Goal: Task Accomplishment & Management: Manage account settings

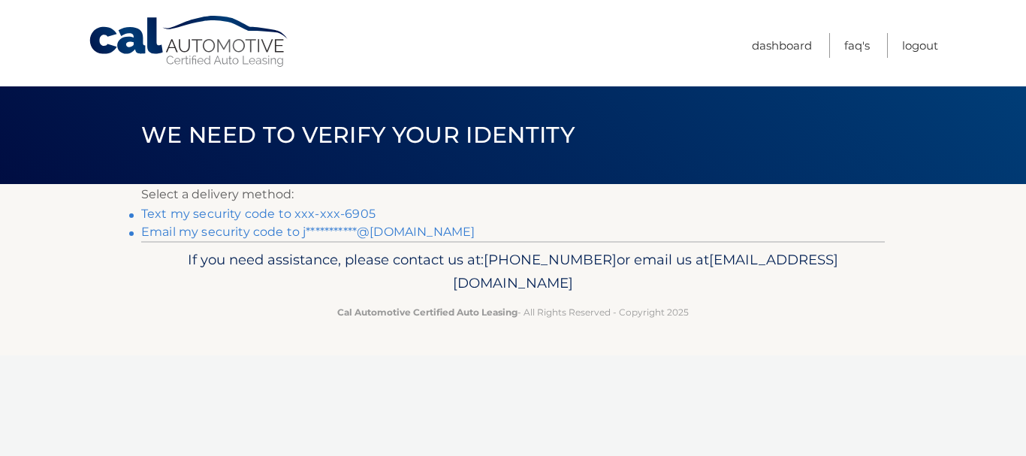
click at [293, 213] on link "Text my security code to xxx-xxx-6905" at bounding box center [258, 214] width 234 height 14
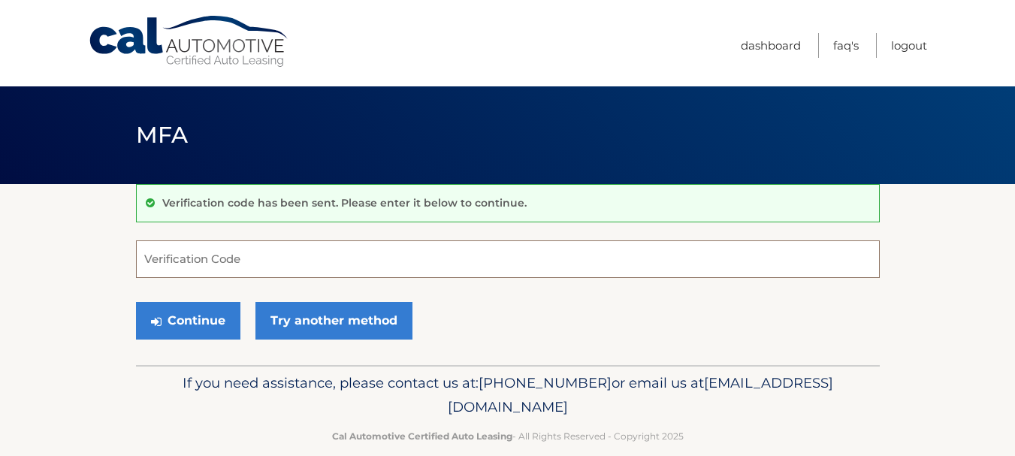
click at [188, 258] on input "Verification Code" at bounding box center [507, 259] width 743 height 38
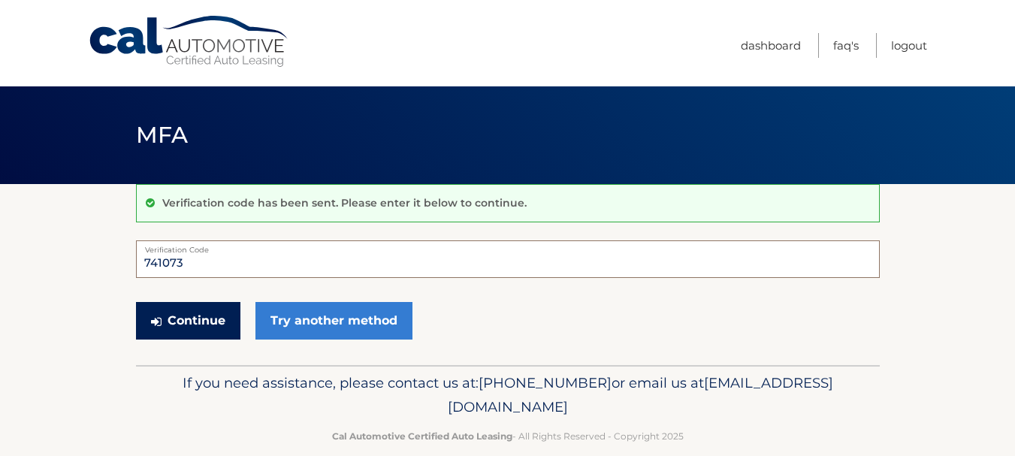
type input "741073"
click at [203, 321] on button "Continue" at bounding box center [188, 321] width 104 height 38
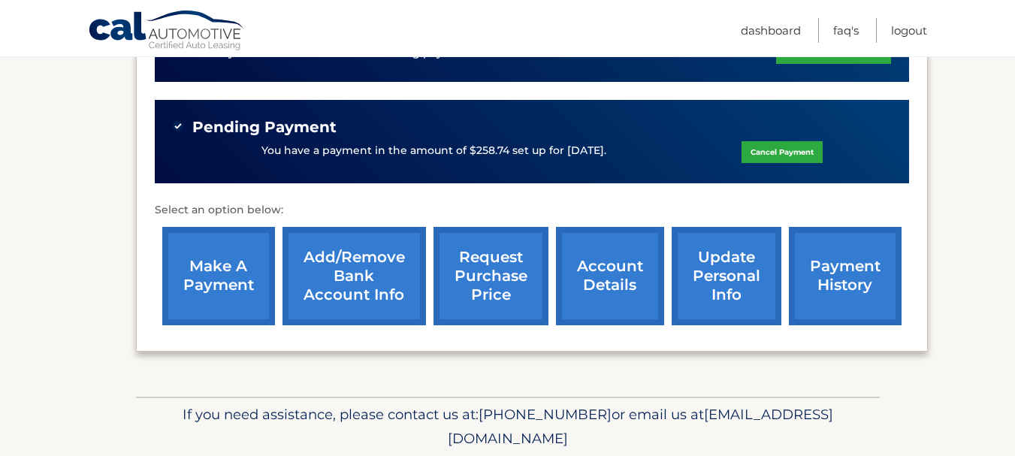
scroll to position [526, 0]
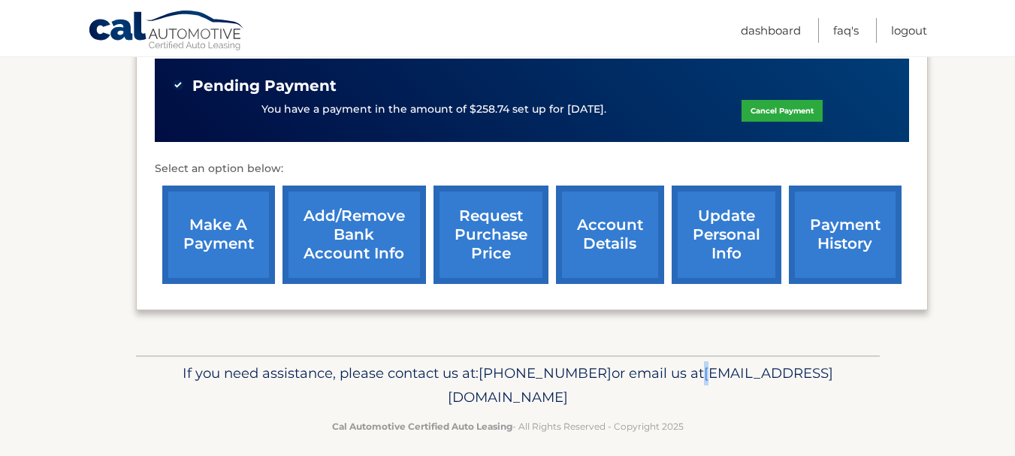
click at [448, 396] on span "[EMAIL_ADDRESS][DOMAIN_NAME]" at bounding box center [640, 384] width 385 height 41
click at [449, 413] on div "If you need assistance, please contact us at: 609-807-3200 or email us at Custo…" at bounding box center [507, 397] width 743 height 84
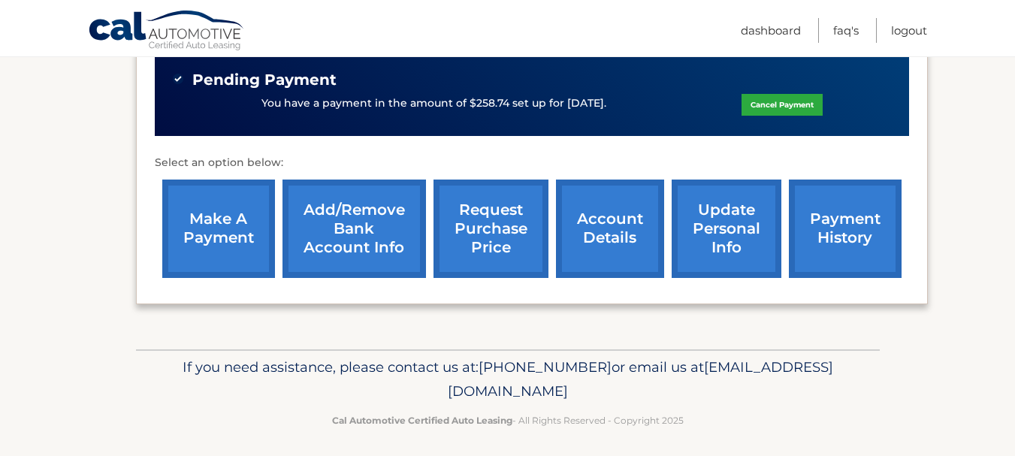
scroll to position [539, 0]
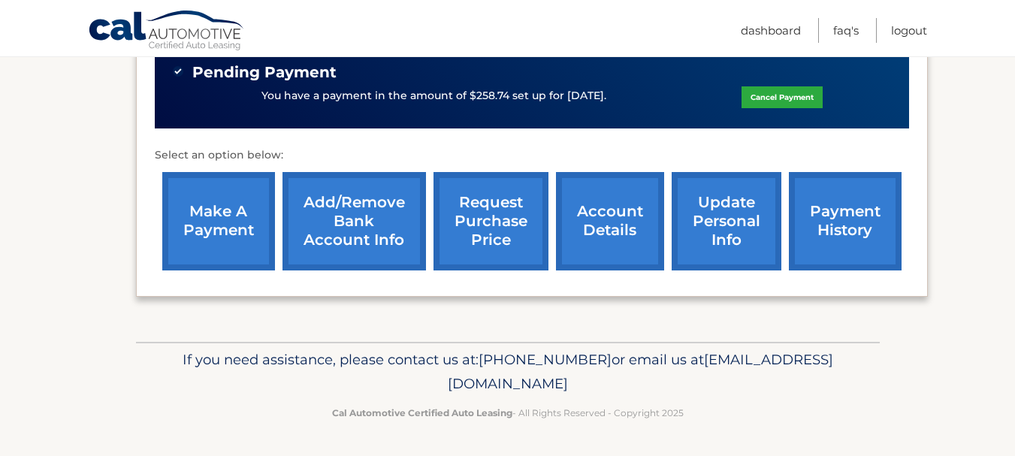
drag, startPoint x: 644, startPoint y: 377, endPoint x: 445, endPoint y: 370, distance: 198.4
click at [397, 379] on p "If you need assistance, please contact us at: 609-807-3200 or email us at Custo…" at bounding box center [508, 372] width 724 height 48
click at [371, 382] on p "If you need assistance, please contact us at: 609-807-3200 or email us at Custo…" at bounding box center [508, 372] width 724 height 48
click at [365, 382] on p "If you need assistance, please contact us at: 609-807-3200 or email us at Custo…" at bounding box center [508, 372] width 724 height 48
drag, startPoint x: 372, startPoint y: 379, endPoint x: 653, endPoint y: 380, distance: 280.9
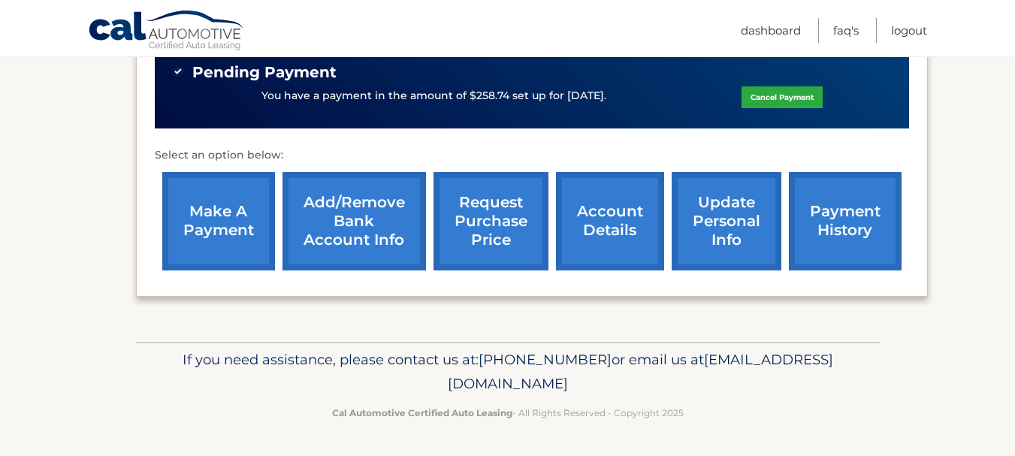
click at [653, 380] on p "If you need assistance, please contact us at: 609-807-3200 or email us at Custo…" at bounding box center [508, 372] width 724 height 48
copy span "[EMAIL_ADDRESS][DOMAIN_NAME]"
